Goal: Task Accomplishment & Management: Use online tool/utility

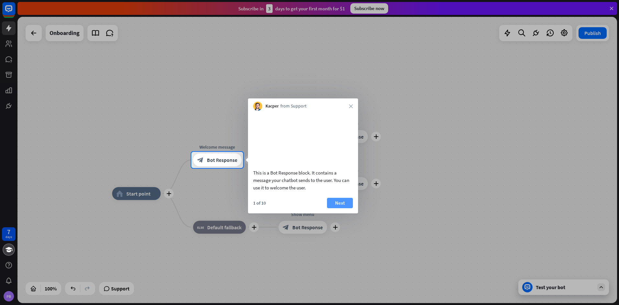
click at [337, 208] on button "Next" at bounding box center [340, 203] width 26 height 10
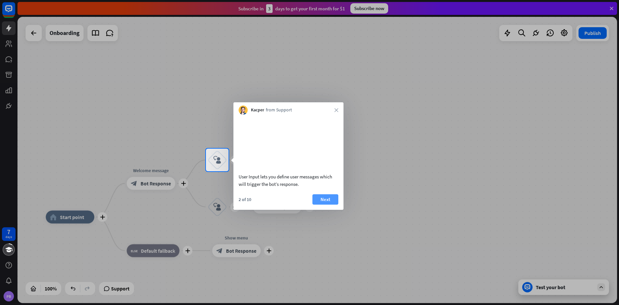
click at [332, 205] on button "Next" at bounding box center [325, 199] width 26 height 10
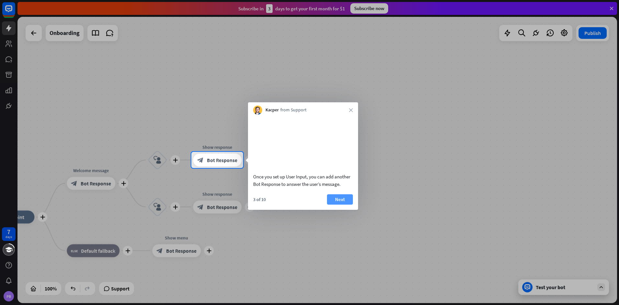
click at [334, 205] on button "Next" at bounding box center [340, 199] width 26 height 10
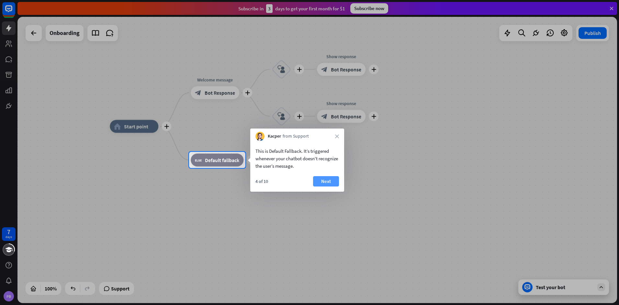
click at [330, 184] on button "Next" at bounding box center [326, 181] width 26 height 10
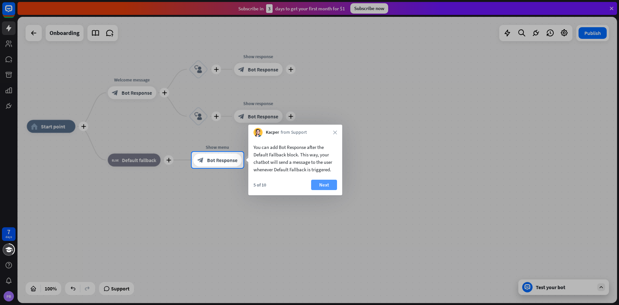
click at [340, 185] on div "5 of 10 Next" at bounding box center [295, 188] width 94 height 16
click at [328, 187] on button "Next" at bounding box center [324, 185] width 26 height 10
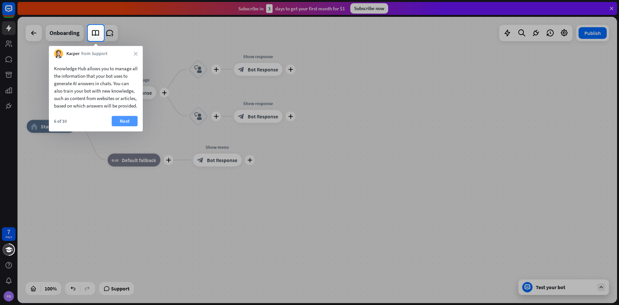
click at [124, 126] on button "Next" at bounding box center [125, 121] width 26 height 10
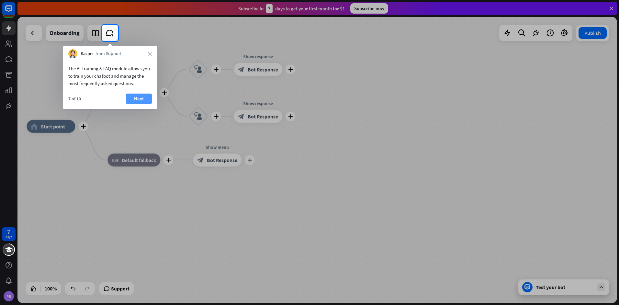
click at [133, 100] on button "Next" at bounding box center [139, 99] width 26 height 10
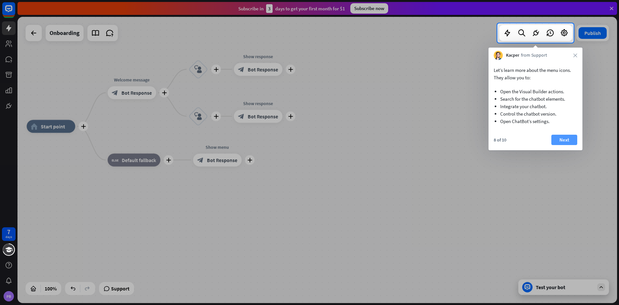
click at [562, 140] on button "Next" at bounding box center [564, 140] width 26 height 10
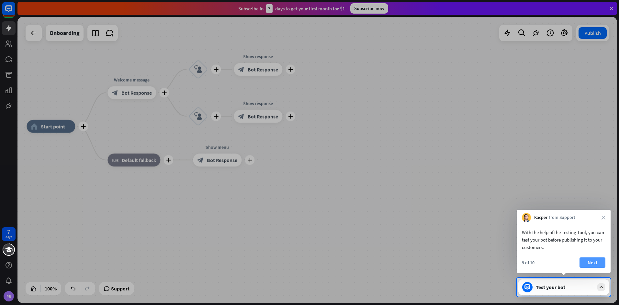
click at [590, 263] on button "Next" at bounding box center [593, 262] width 26 height 10
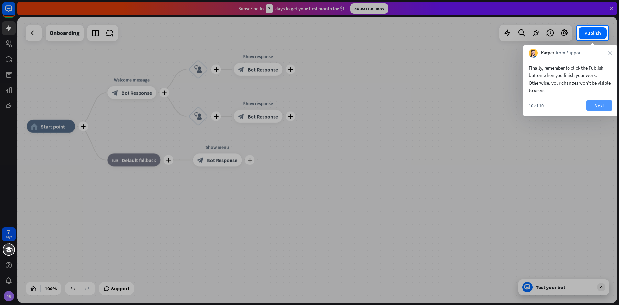
click at [603, 107] on button "Next" at bounding box center [599, 105] width 26 height 10
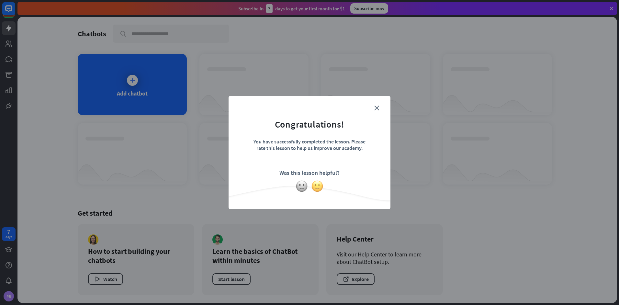
click at [320, 187] on img at bounding box center [317, 186] width 12 height 12
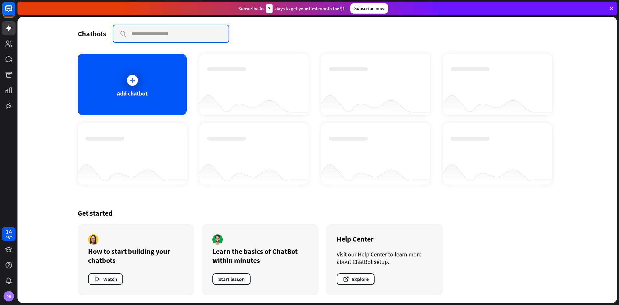
click at [147, 33] on input "text" at bounding box center [170, 33] width 115 height 17
click at [189, 36] on input "**********" at bounding box center [170, 33] width 115 height 17
type input "**********"
click at [611, 7] on icon at bounding box center [612, 9] width 6 height 6
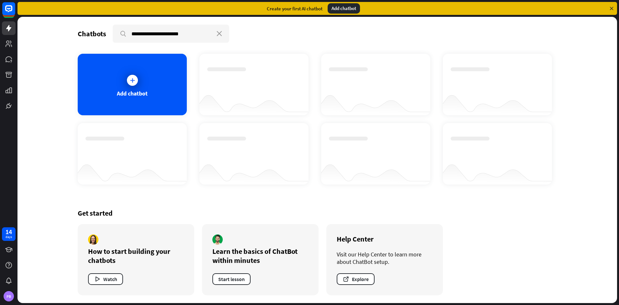
click at [612, 7] on icon at bounding box center [612, 9] width 6 height 6
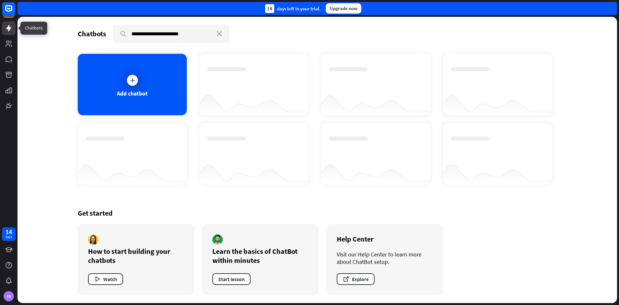
click at [10, 27] on icon at bounding box center [9, 28] width 8 height 8
click at [9, 28] on icon at bounding box center [8, 28] width 5 height 6
click at [9, 32] on link at bounding box center [9, 28] width 14 height 14
click at [131, 87] on div at bounding box center [132, 80] width 16 height 16
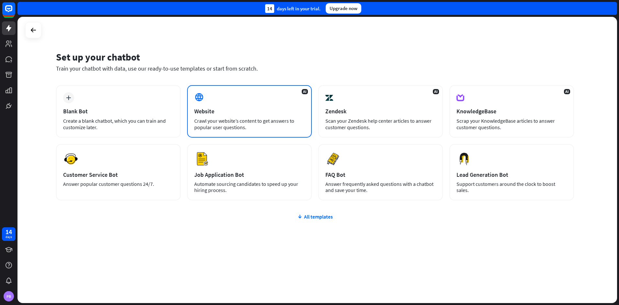
click at [224, 113] on div "Website" at bounding box center [249, 110] width 110 height 7
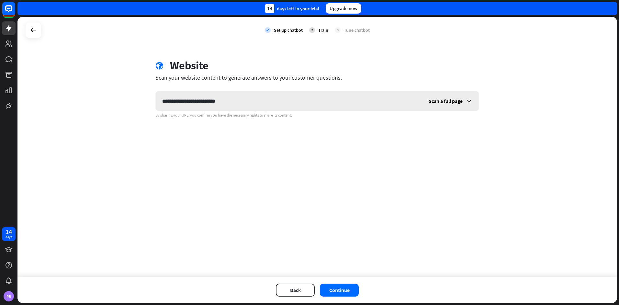
type input "**********"
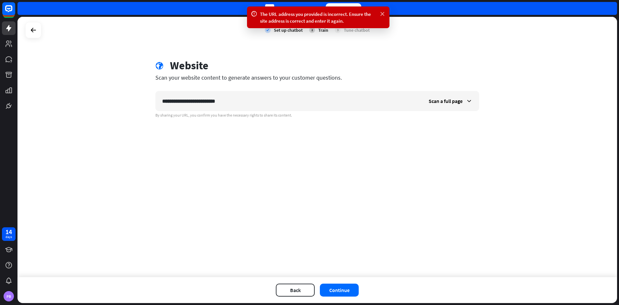
click at [381, 15] on icon at bounding box center [382, 14] width 6 height 7
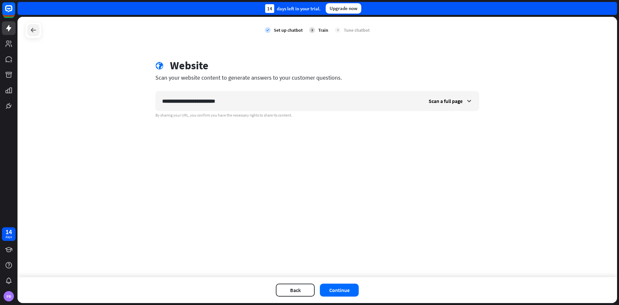
click at [33, 31] on icon at bounding box center [33, 30] width 8 height 8
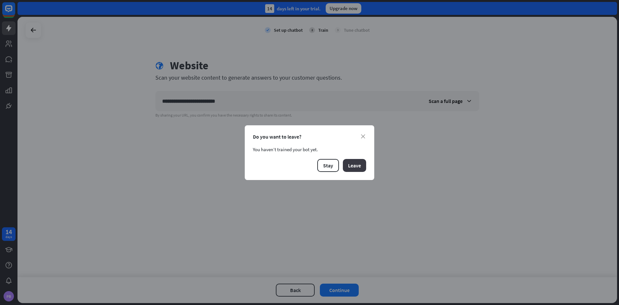
click at [353, 166] on button "Leave" at bounding box center [354, 165] width 23 height 13
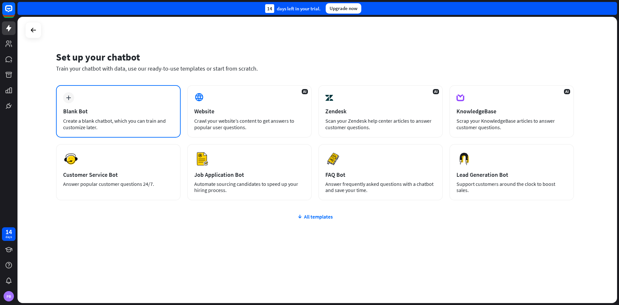
click at [117, 116] on div "plus Blank Bot Create a blank chatbot, which you can train and customize later." at bounding box center [118, 111] width 125 height 52
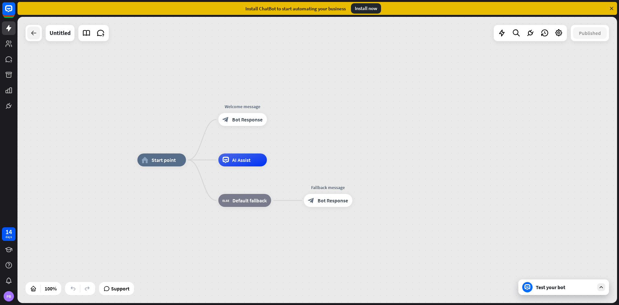
click at [32, 32] on icon at bounding box center [34, 33] width 8 height 8
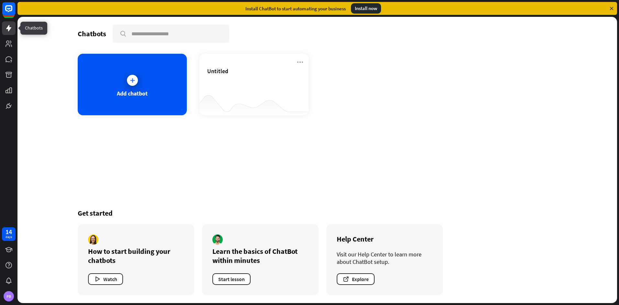
click at [8, 26] on icon at bounding box center [9, 28] width 8 height 8
click at [6, 9] on rect at bounding box center [9, 9] width 14 height 14
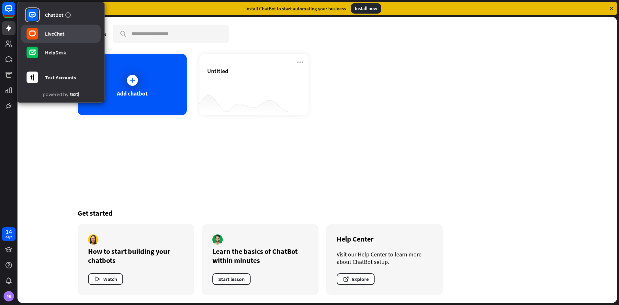
click at [46, 31] on div "LiveChat" at bounding box center [54, 33] width 19 height 6
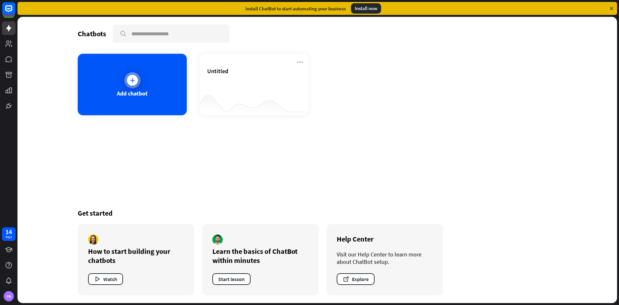
click at [138, 88] on div "Add chatbot" at bounding box center [132, 85] width 109 height 62
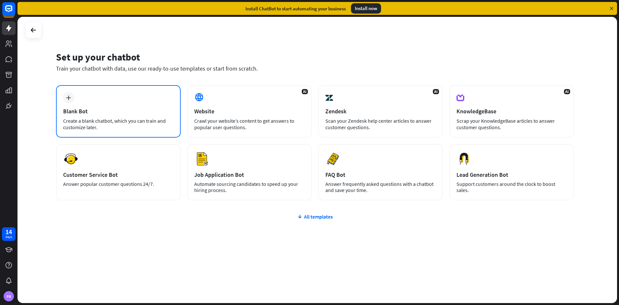
click at [127, 109] on div "Blank Bot" at bounding box center [118, 110] width 110 height 7
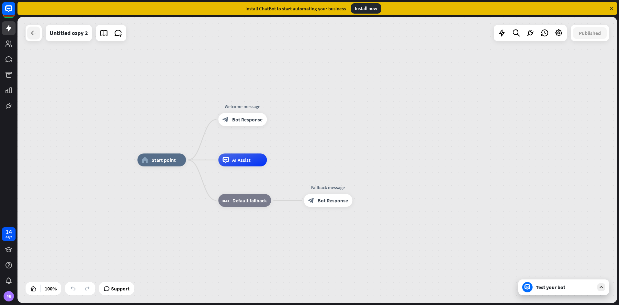
click at [34, 35] on icon at bounding box center [34, 33] width 8 height 8
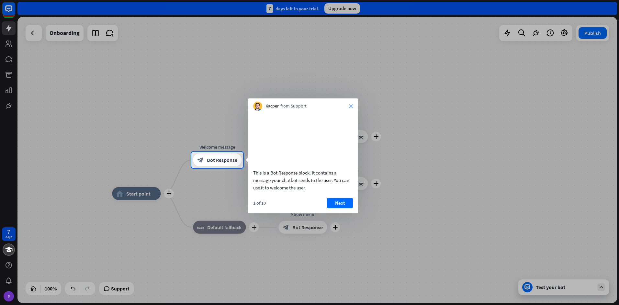
click at [351, 106] on icon "close" at bounding box center [351, 106] width 4 height 4
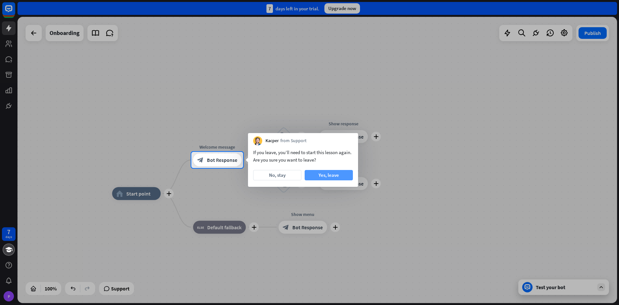
click at [321, 175] on button "Yes, leave" at bounding box center [329, 175] width 48 height 10
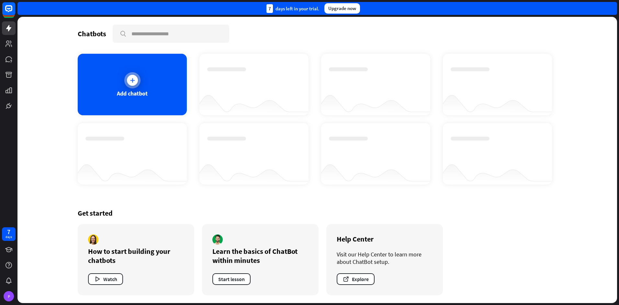
click at [139, 96] on div "Add chatbot" at bounding box center [132, 93] width 31 height 7
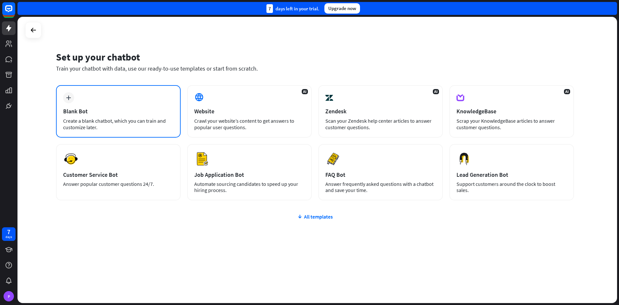
click at [107, 111] on div "Blank Bot" at bounding box center [118, 110] width 110 height 7
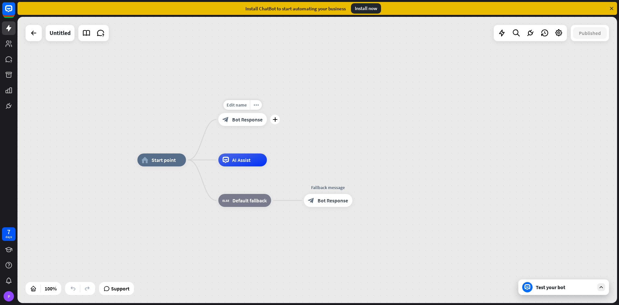
click at [246, 120] on span "Bot Response" at bounding box center [247, 119] width 30 height 6
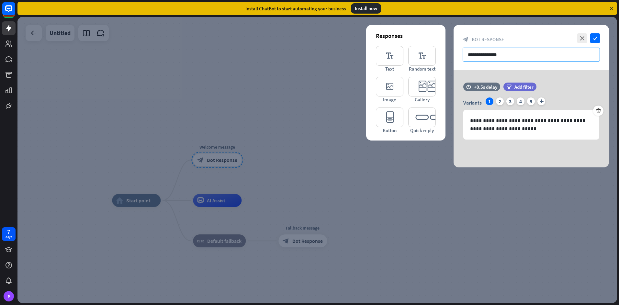
click at [492, 54] on input "**********" at bounding box center [531, 55] width 137 height 14
click at [512, 56] on input "**********" at bounding box center [531, 55] width 137 height 14
drag, startPoint x: 511, startPoint y: 57, endPoint x: 428, endPoint y: 51, distance: 82.5
click at [454, 51] on div "**********" at bounding box center [531, 96] width 155 height 142
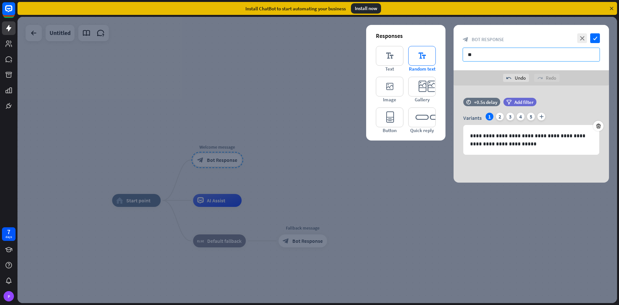
type input "*"
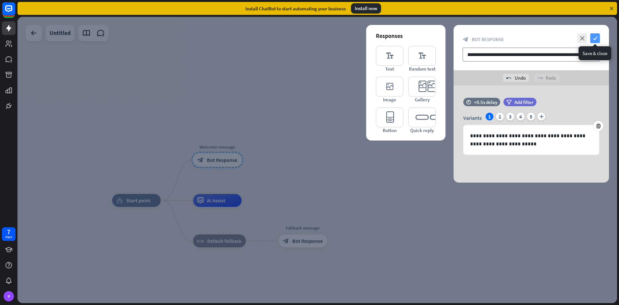
type input "**********"
click at [596, 38] on icon "check" at bounding box center [595, 38] width 10 height 10
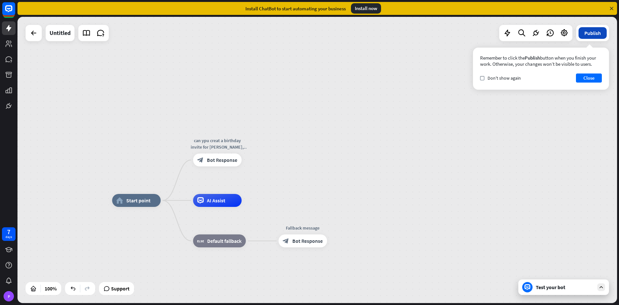
click at [594, 33] on button "Publish" at bounding box center [593, 33] width 28 height 12
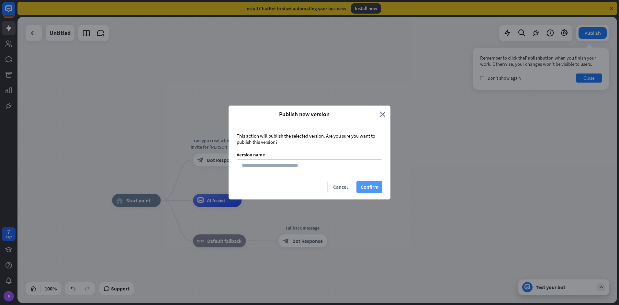
click at [364, 189] on button "Confirm" at bounding box center [369, 187] width 26 height 12
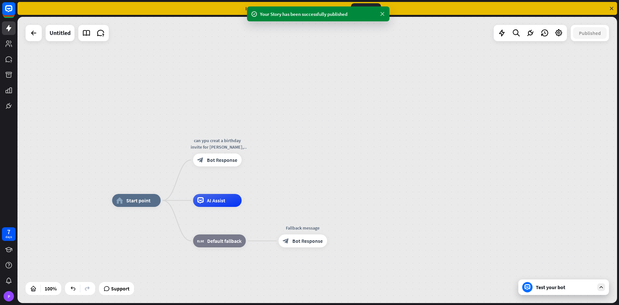
click at [384, 14] on icon at bounding box center [382, 14] width 6 height 7
